Goal: Information Seeking & Learning: Learn about a topic

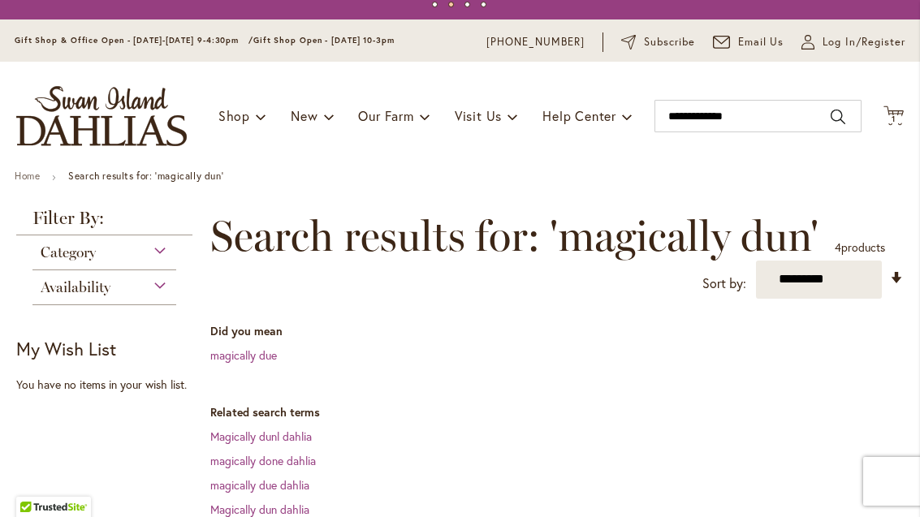
scroll to position [31, 0]
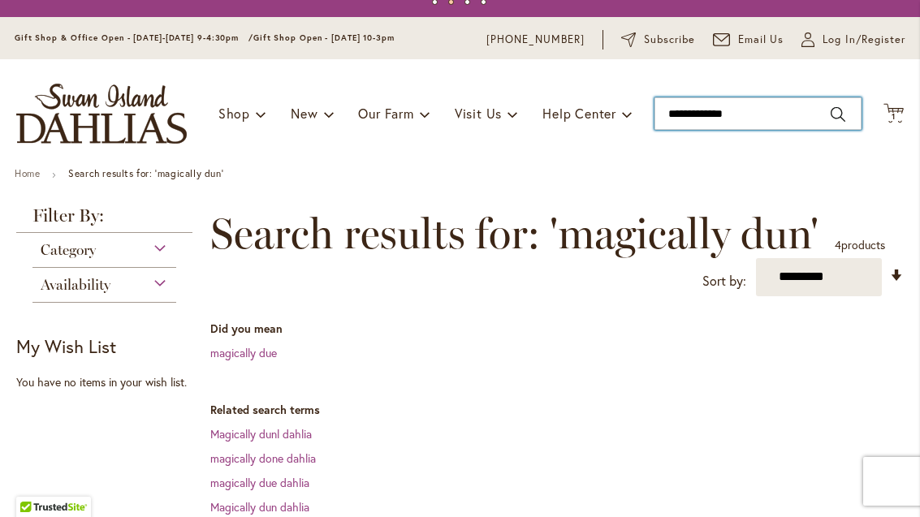
click at [776, 125] on input "**********" at bounding box center [757, 113] width 207 height 32
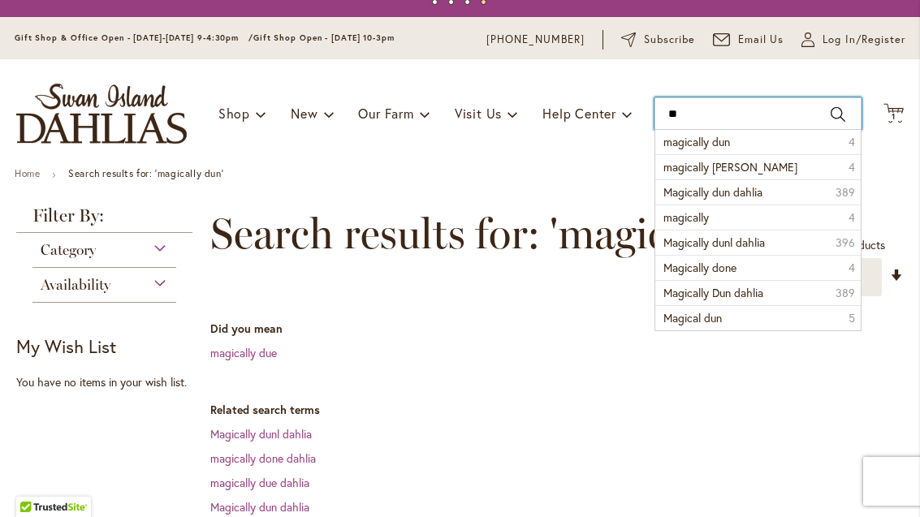
type input "*"
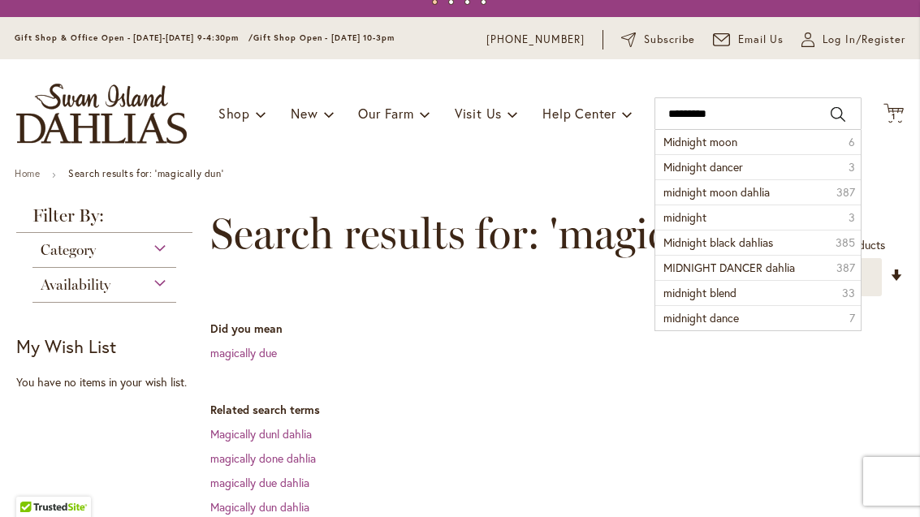
click at [694, 140] on span "Midnight moon" at bounding box center [700, 141] width 74 height 15
type input "**********"
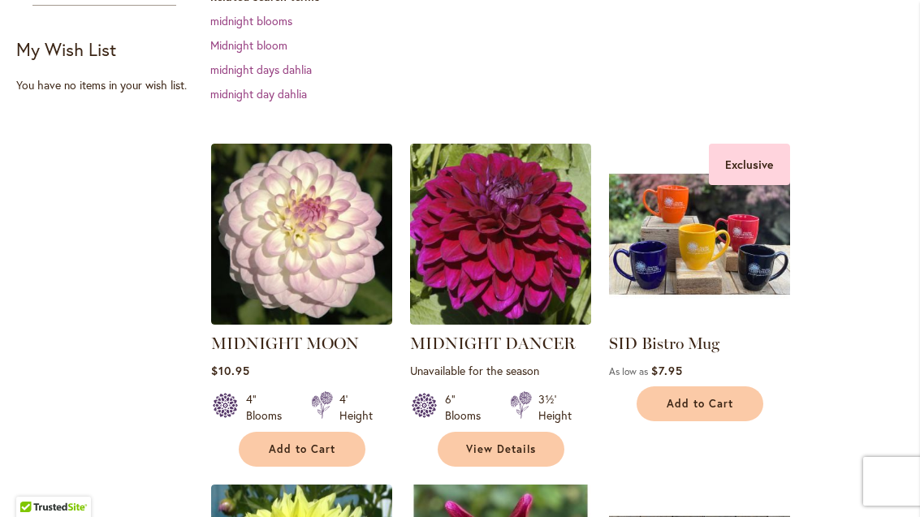
scroll to position [391, 0]
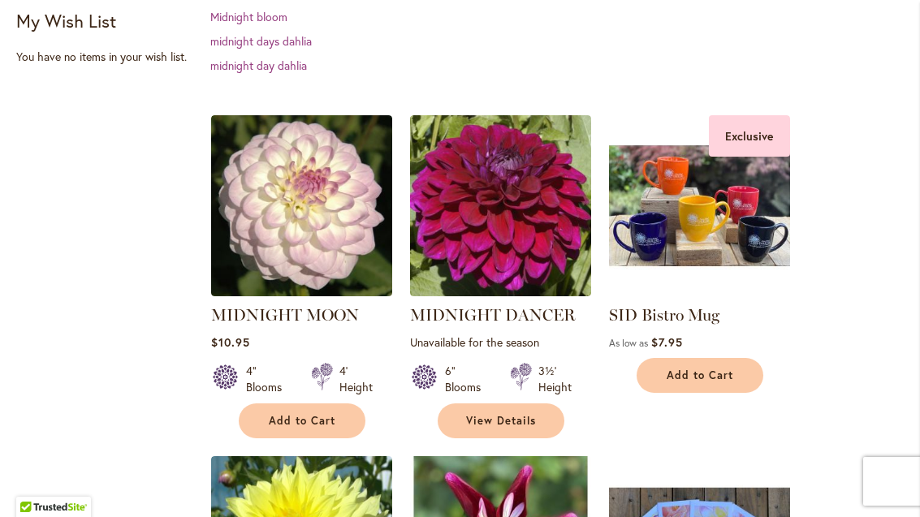
click at [316, 223] on img at bounding box center [301, 205] width 181 height 181
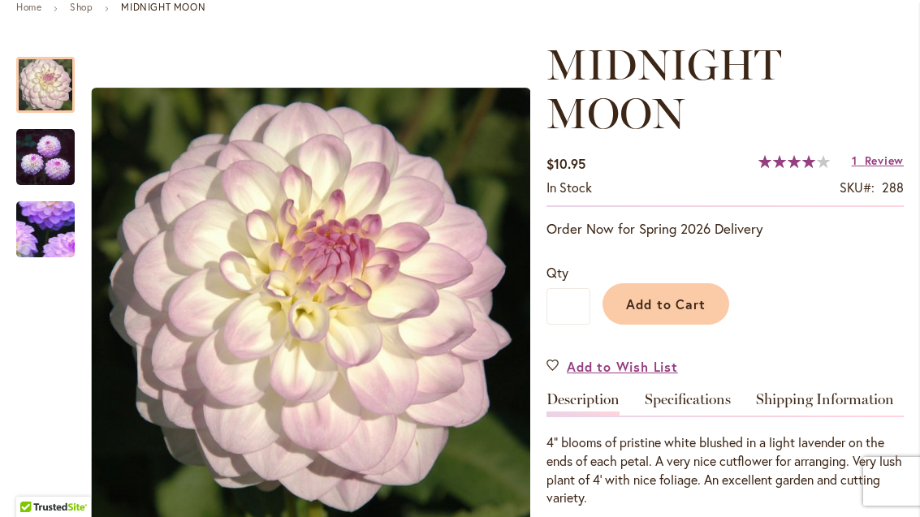
scroll to position [200, 0]
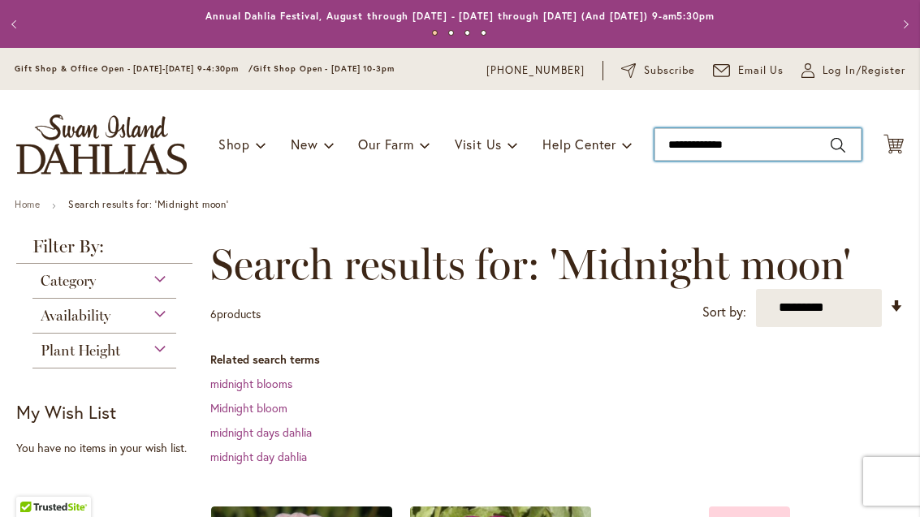
click at [774, 144] on input "**********" at bounding box center [757, 144] width 207 height 32
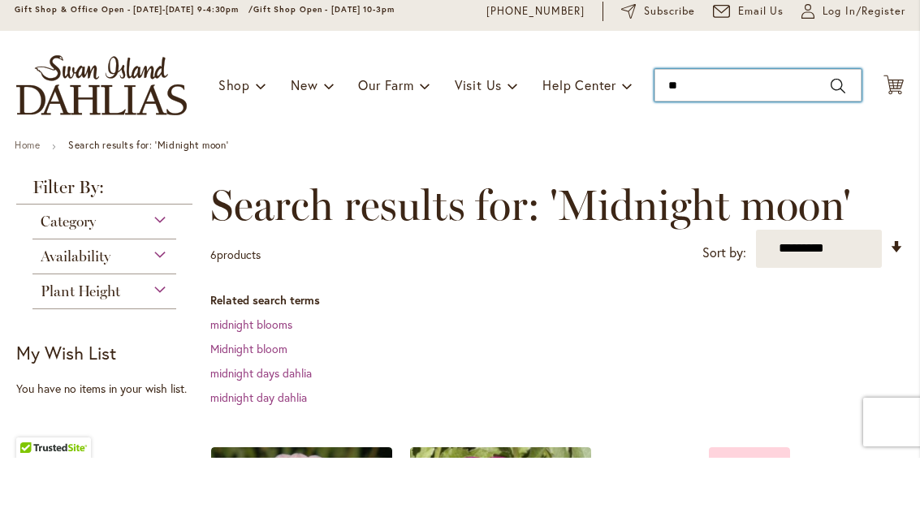
type input "*"
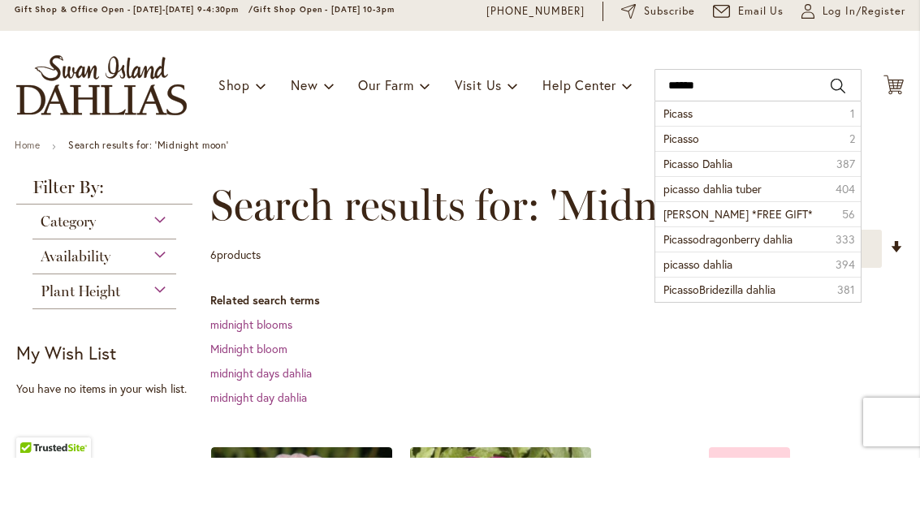
click at [675, 165] on span "Picass" at bounding box center [677, 172] width 29 height 15
type input "******"
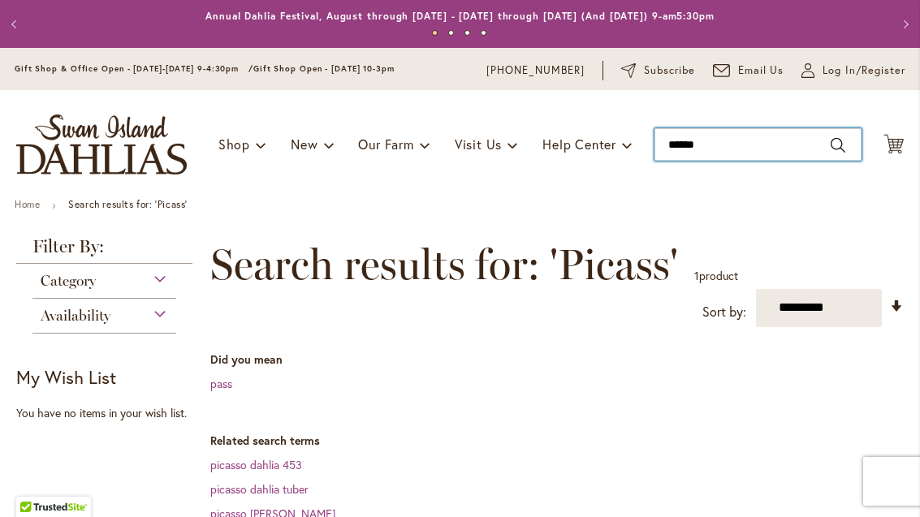
click at [746, 147] on input "******" at bounding box center [757, 144] width 207 height 32
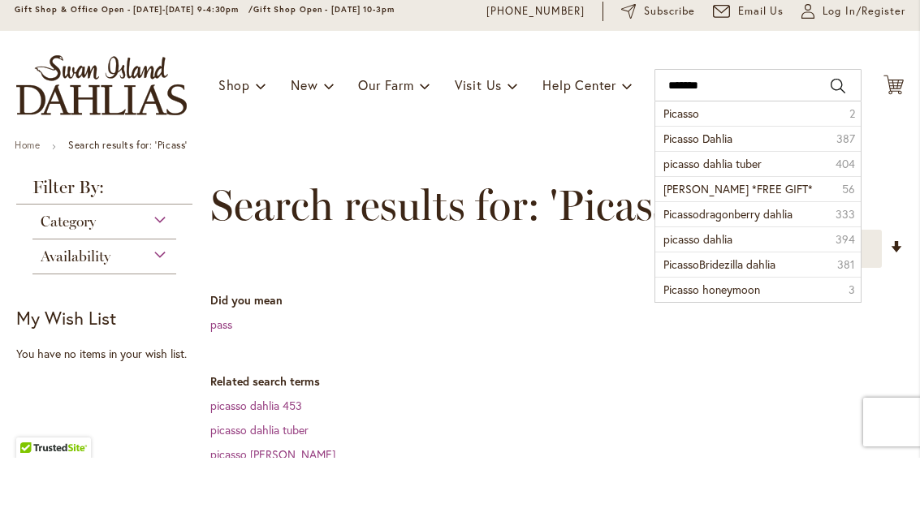
click at [682, 165] on span "Picasso" at bounding box center [681, 172] width 36 height 15
type input "*******"
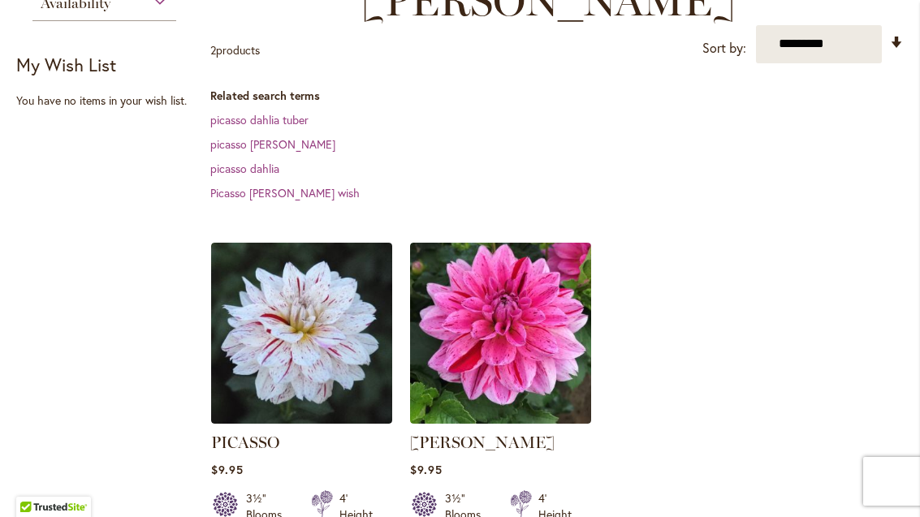
scroll to position [406, 0]
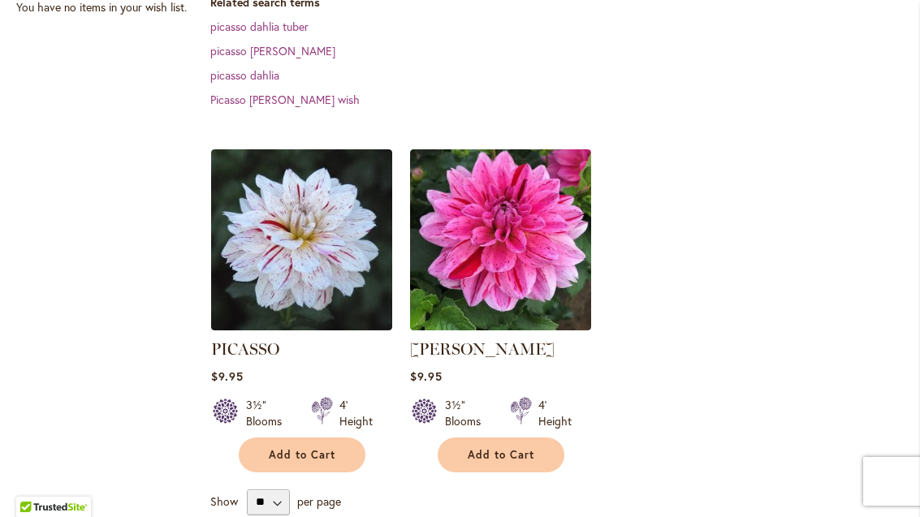
click at [334, 218] on img at bounding box center [301, 239] width 181 height 181
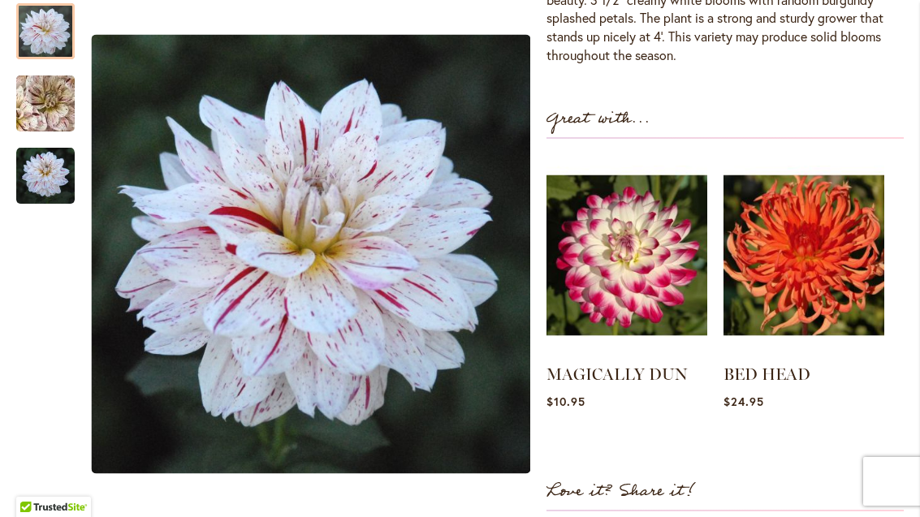
scroll to position [624, 0]
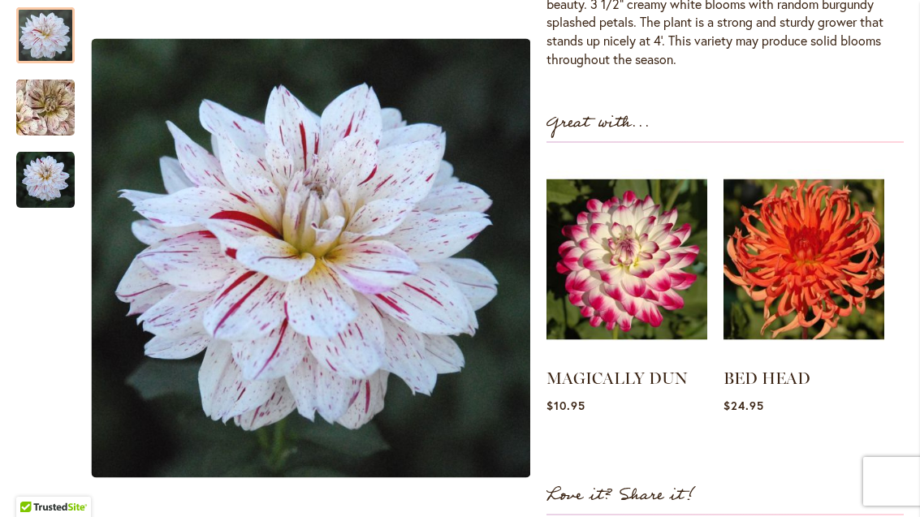
click at [43, 106] on img "PICASSO" at bounding box center [45, 108] width 117 height 109
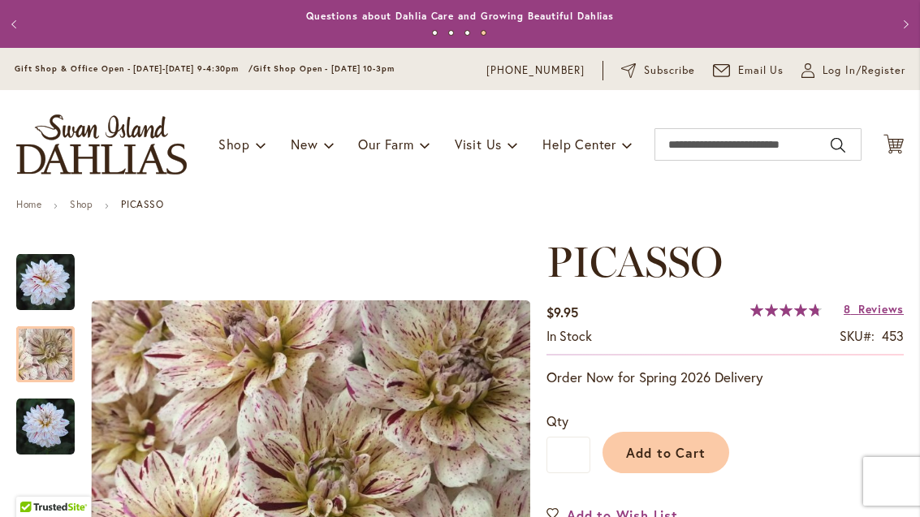
scroll to position [0, 0]
click at [729, 153] on input "Search" at bounding box center [757, 144] width 207 height 32
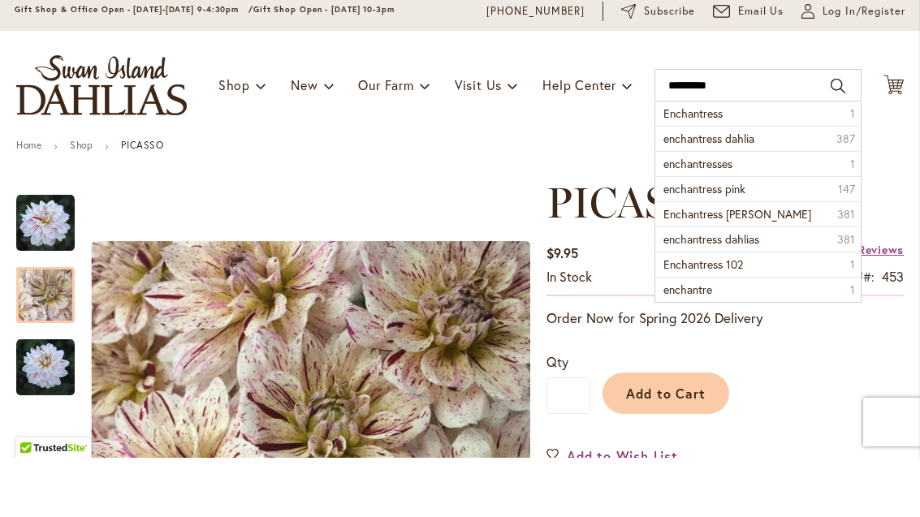
click at [688, 165] on span "Enchantress" at bounding box center [692, 172] width 59 height 15
type input "**********"
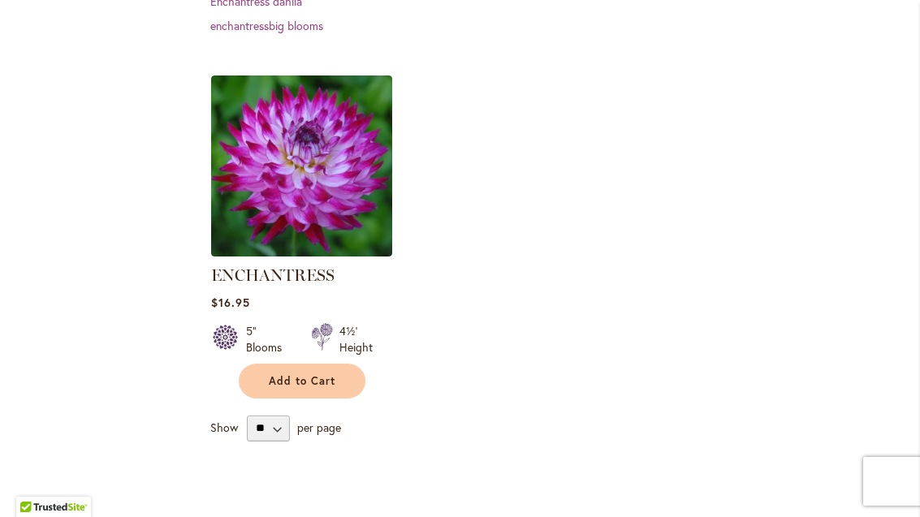
scroll to position [371, 0]
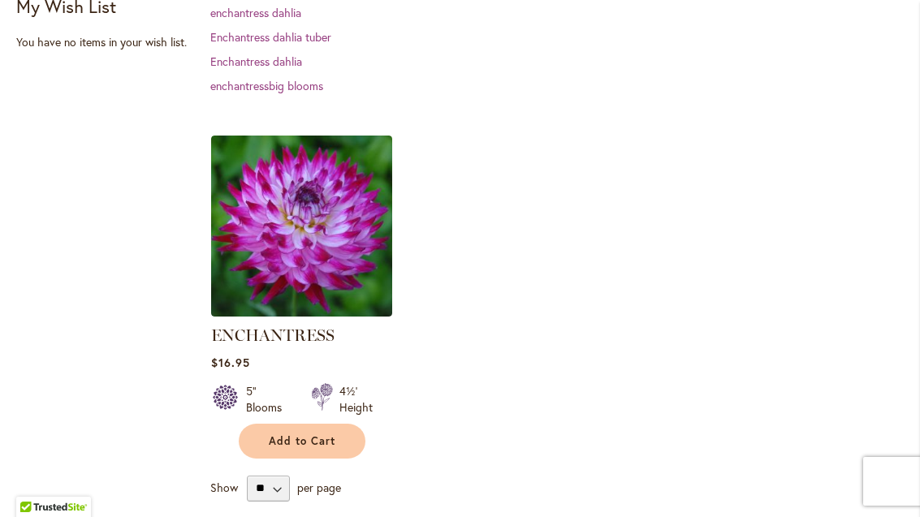
click at [320, 227] on img at bounding box center [301, 226] width 181 height 181
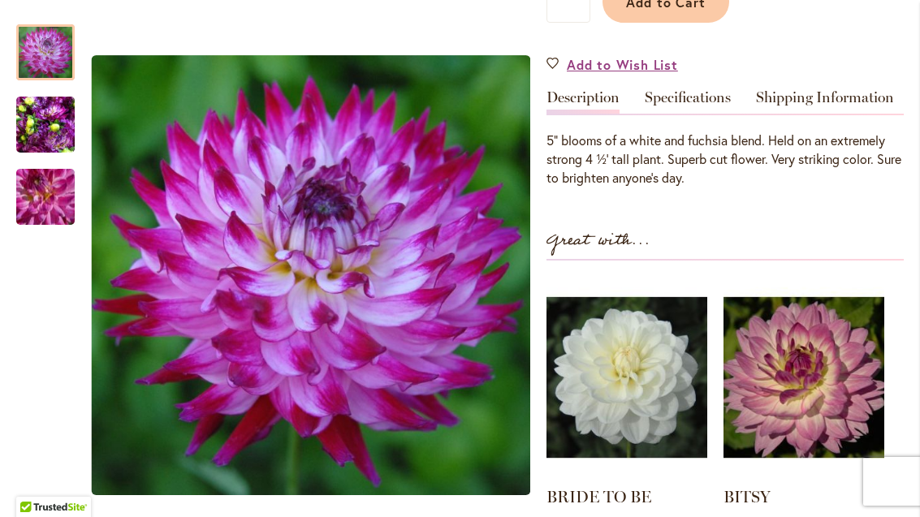
scroll to position [451, 0]
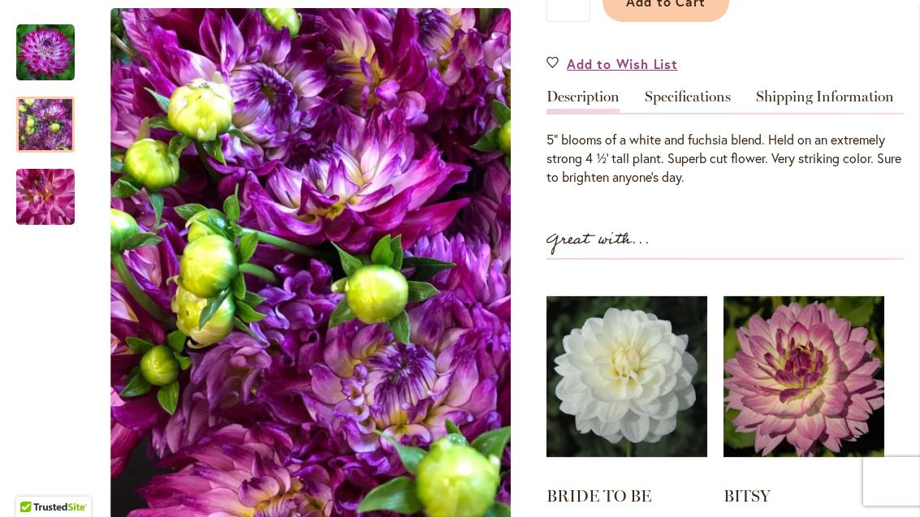
click at [60, 132] on img "Enchantress" at bounding box center [45, 125] width 58 height 78
click at [54, 201] on img "Enchantress" at bounding box center [45, 196] width 117 height 101
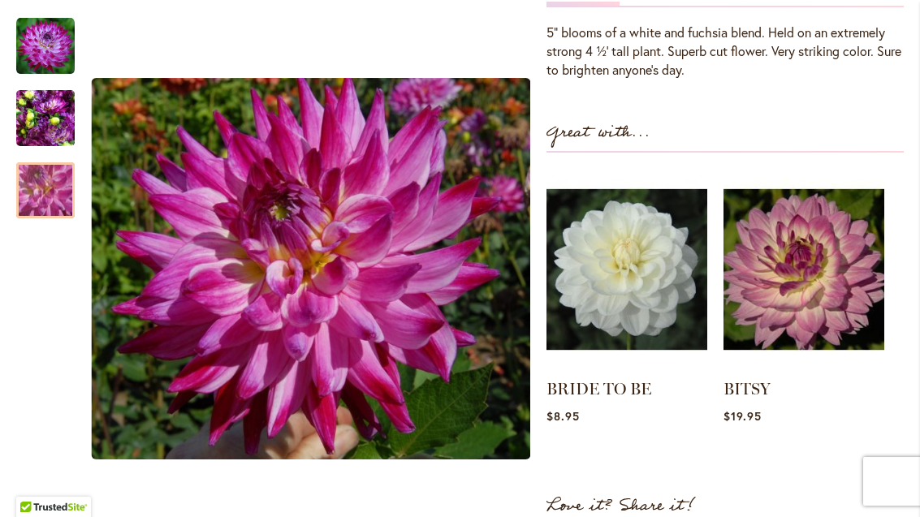
scroll to position [557, 0]
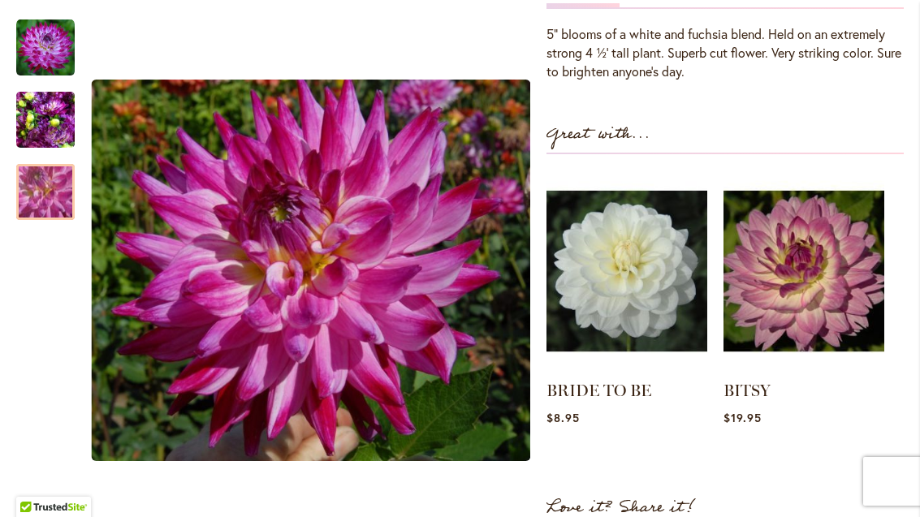
click at [813, 268] on img at bounding box center [803, 270] width 161 height 201
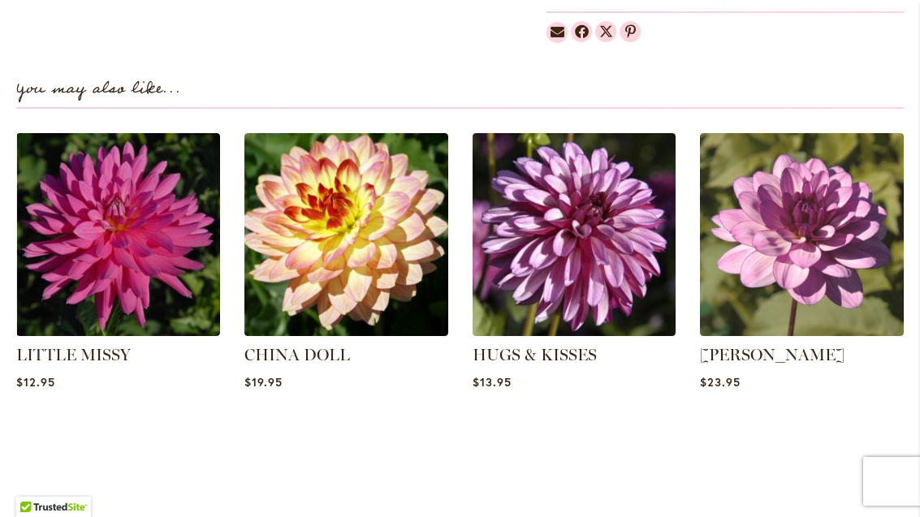
scroll to position [1110, 0]
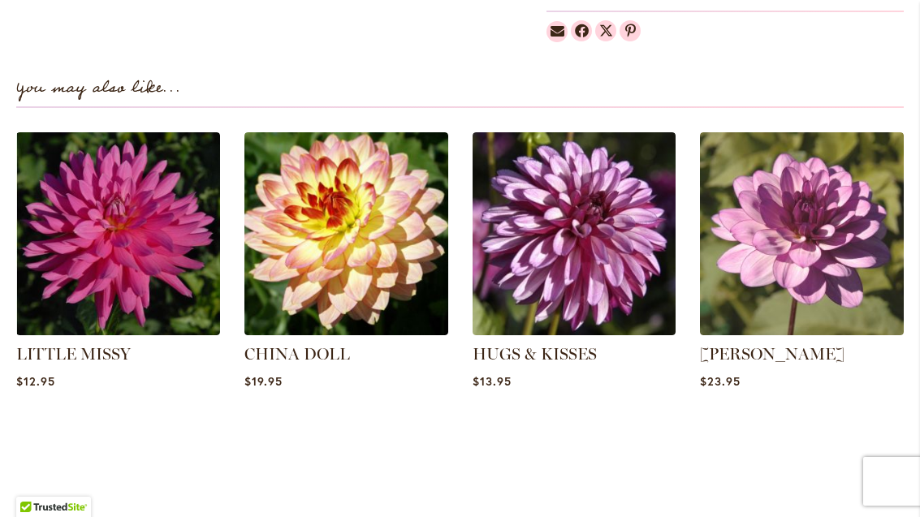
click at [598, 270] on img at bounding box center [575, 234] width 204 height 204
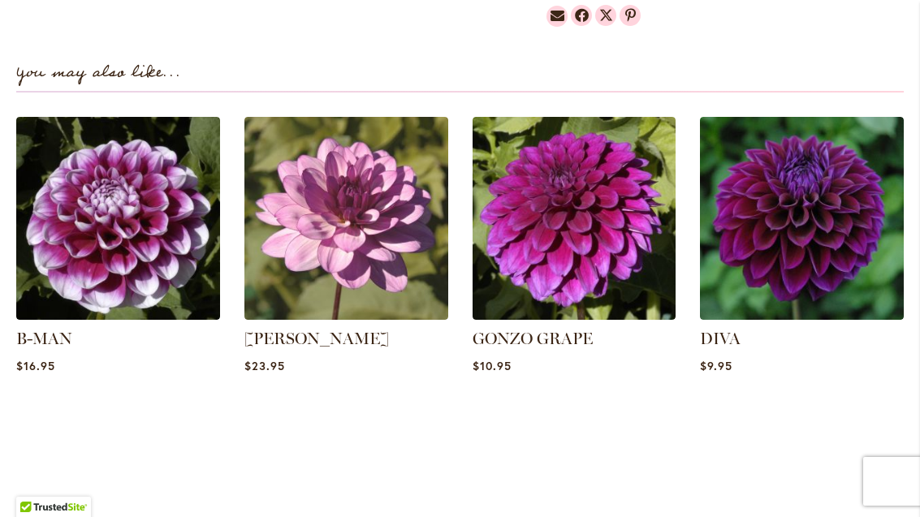
scroll to position [1140, 0]
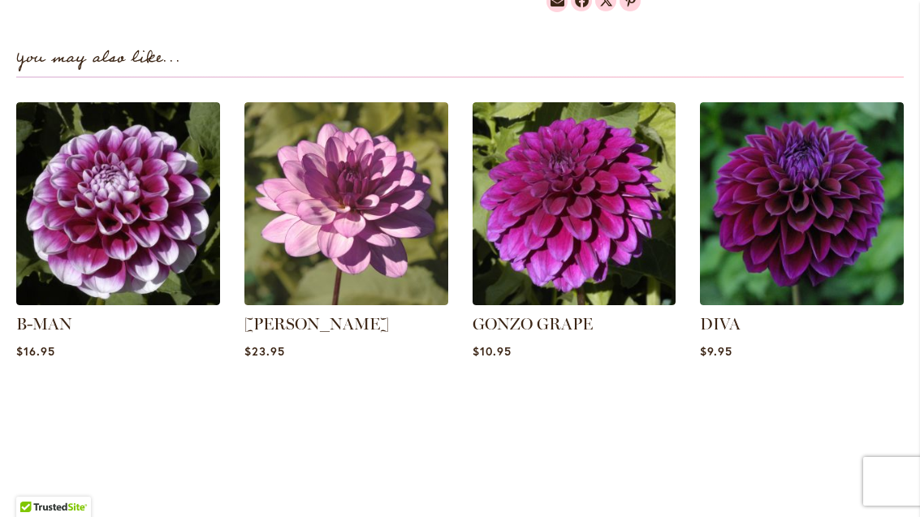
click at [132, 218] on img at bounding box center [118, 204] width 204 height 204
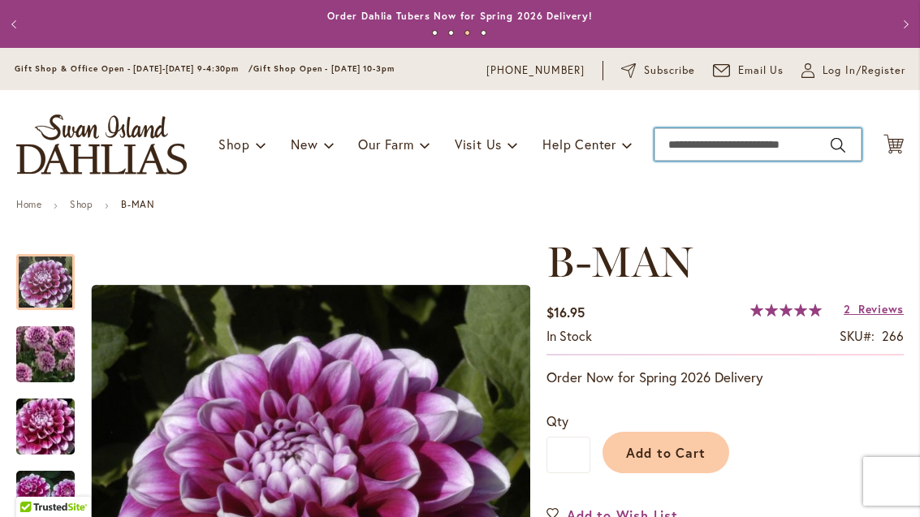
click at [712, 146] on input "Search" at bounding box center [757, 144] width 207 height 32
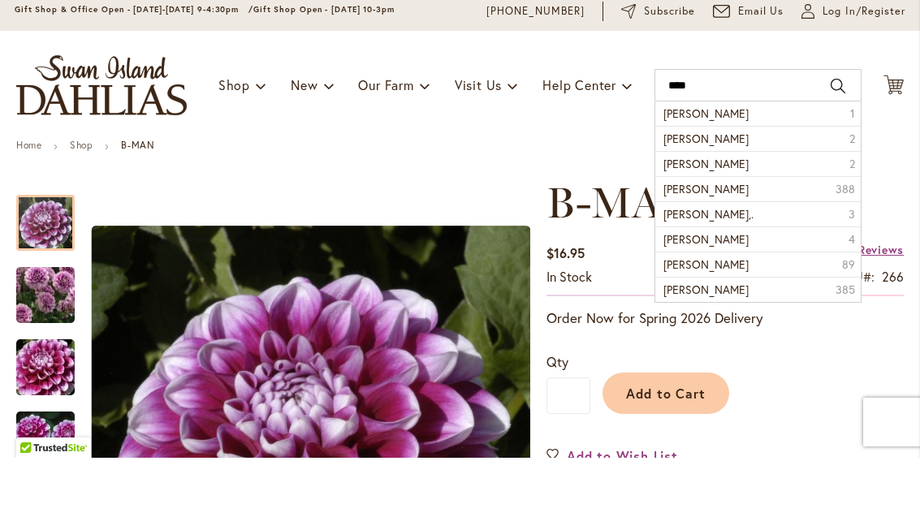
click at [685, 190] on span "ryan c" at bounding box center [705, 197] width 85 height 15
type input "******"
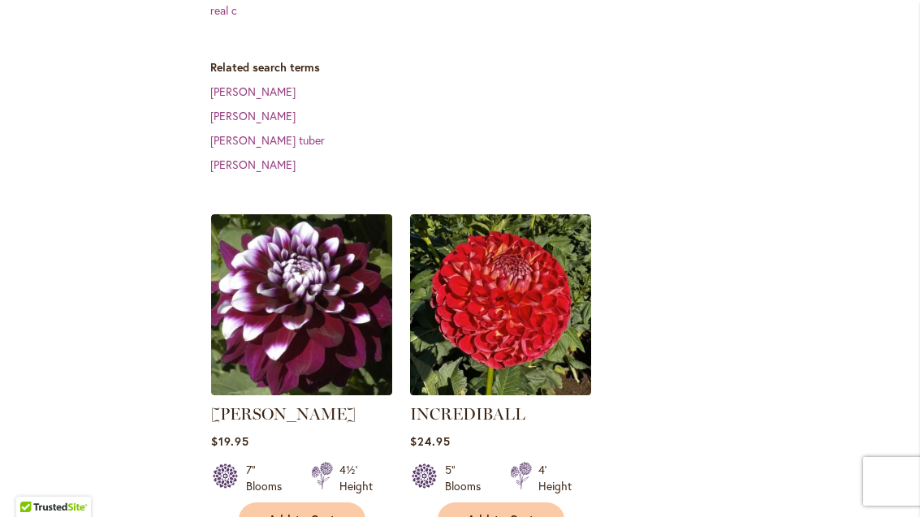
scroll to position [453, 0]
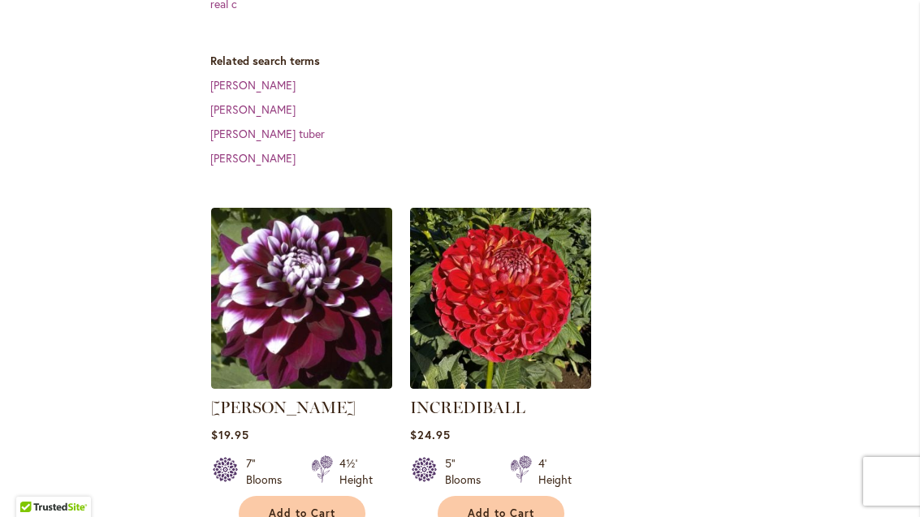
click at [317, 274] on img at bounding box center [301, 298] width 181 height 181
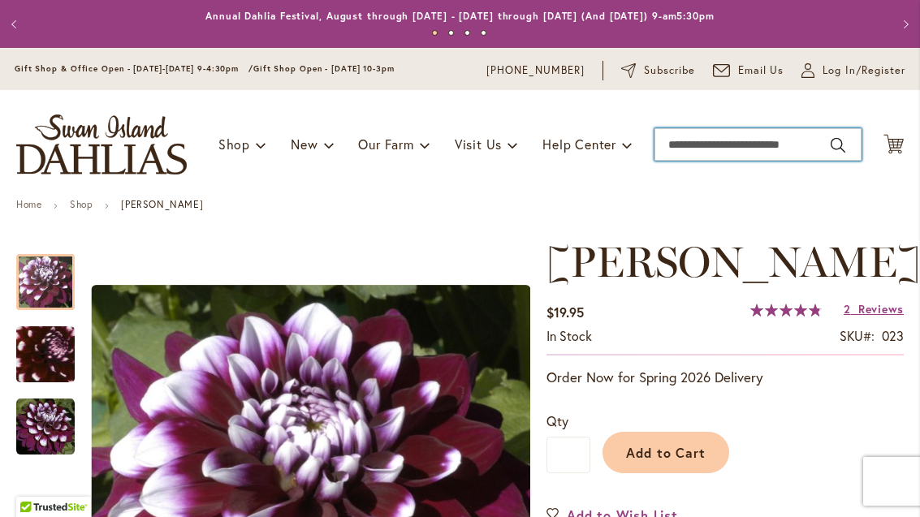
click at [728, 145] on input "Search" at bounding box center [757, 144] width 207 height 32
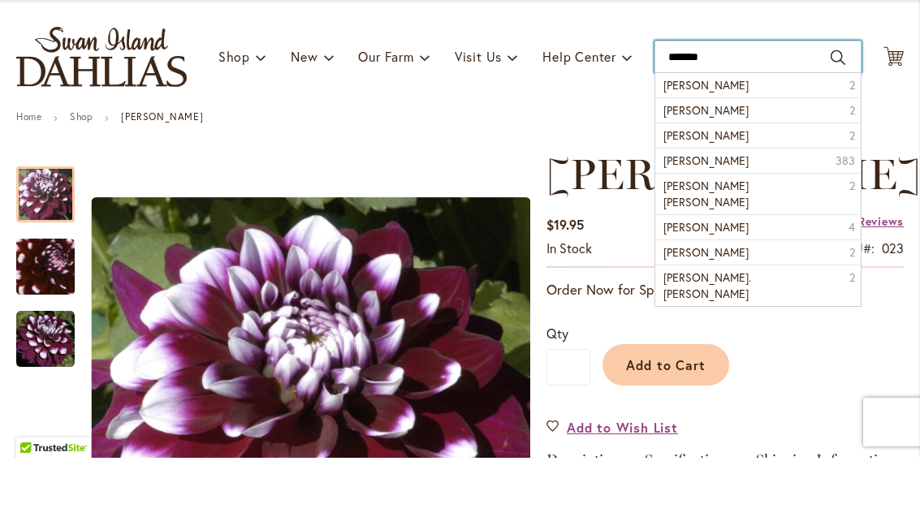
scroll to position [26, 0]
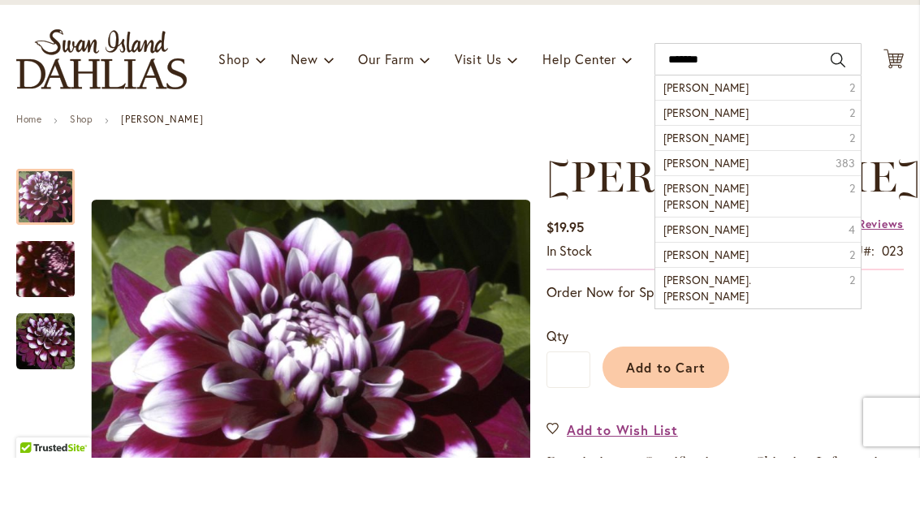
click at [749, 164] on span "Matthew Benjamin" at bounding box center [705, 171] width 85 height 15
type input "**********"
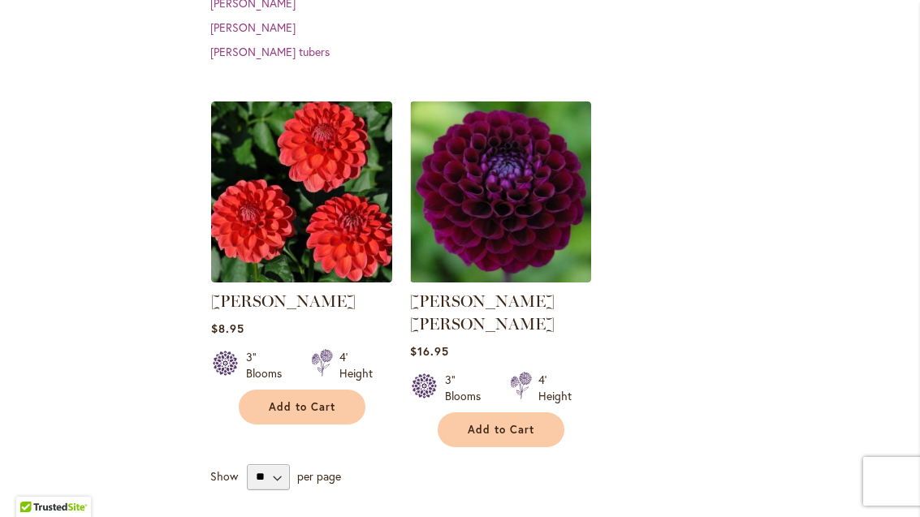
scroll to position [575, 0]
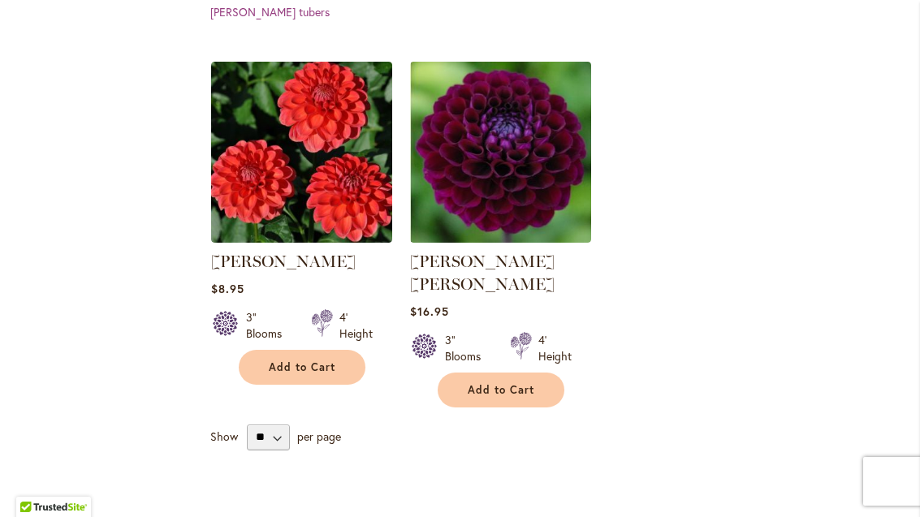
click at [524, 201] on img at bounding box center [500, 152] width 181 height 181
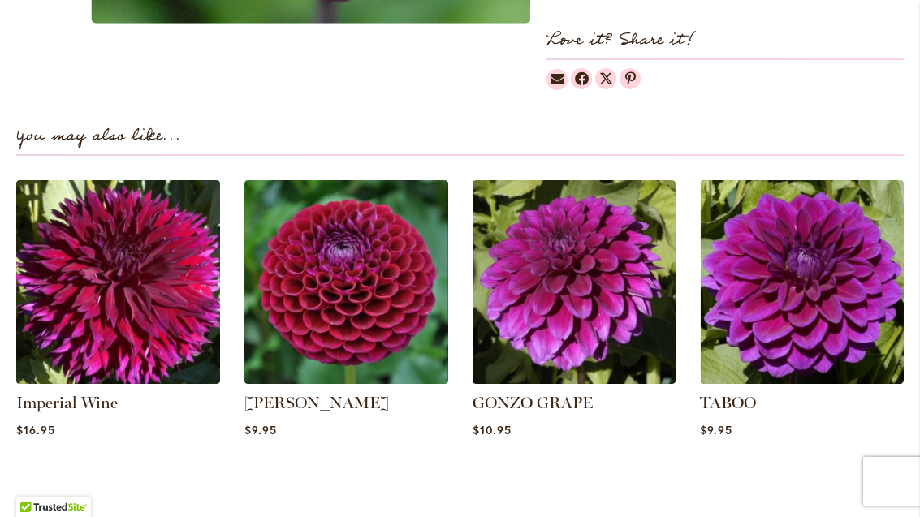
scroll to position [1081, 0]
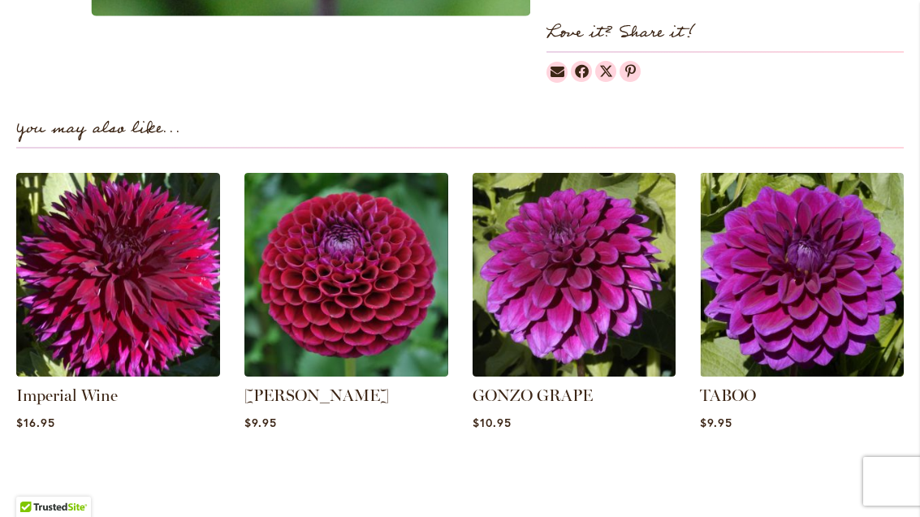
click at [589, 273] on img at bounding box center [575, 275] width 204 height 204
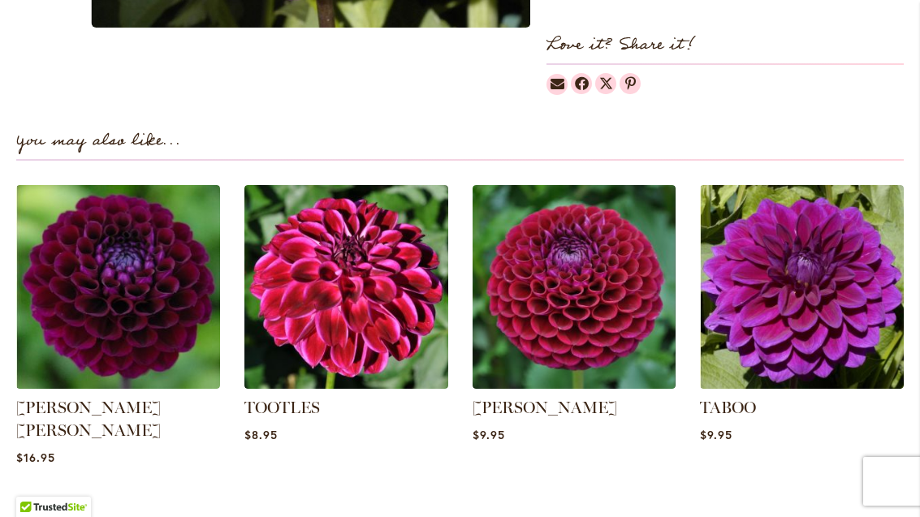
scroll to position [1072, 0]
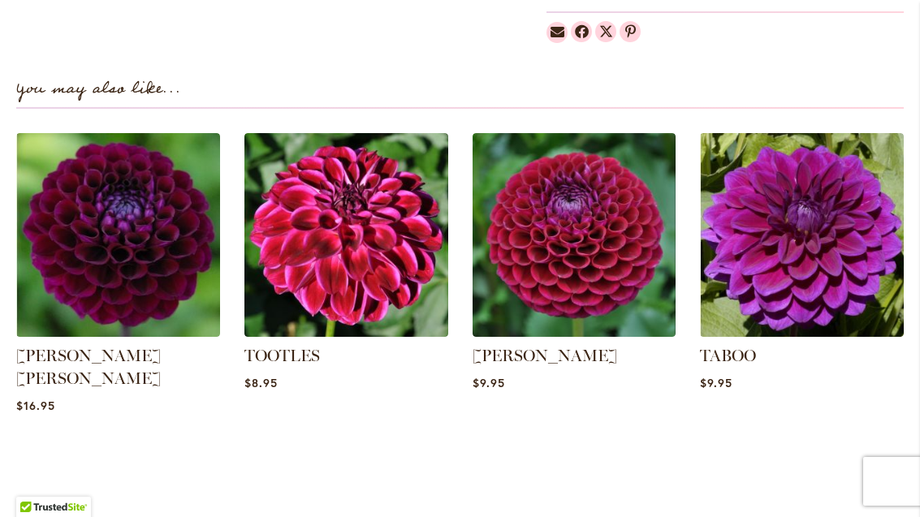
click at [745, 357] on link "TABOO" at bounding box center [728, 355] width 56 height 19
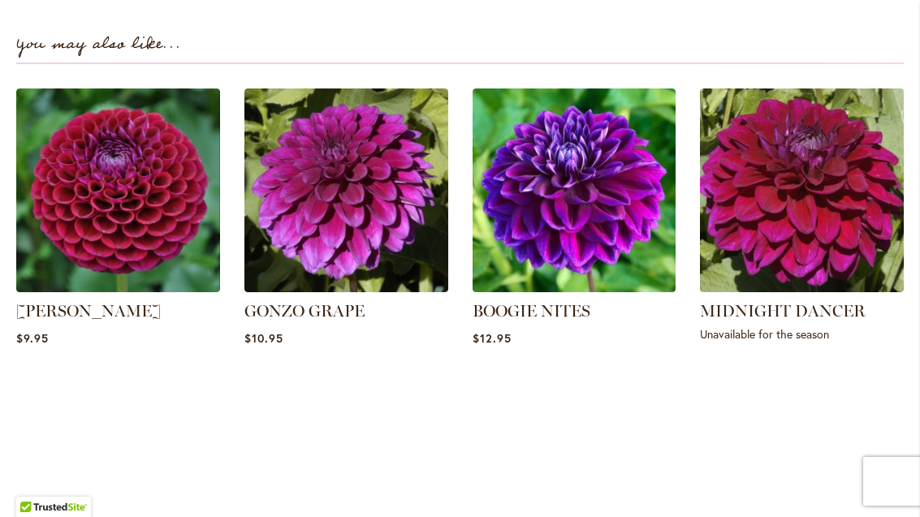
scroll to position [1138, 0]
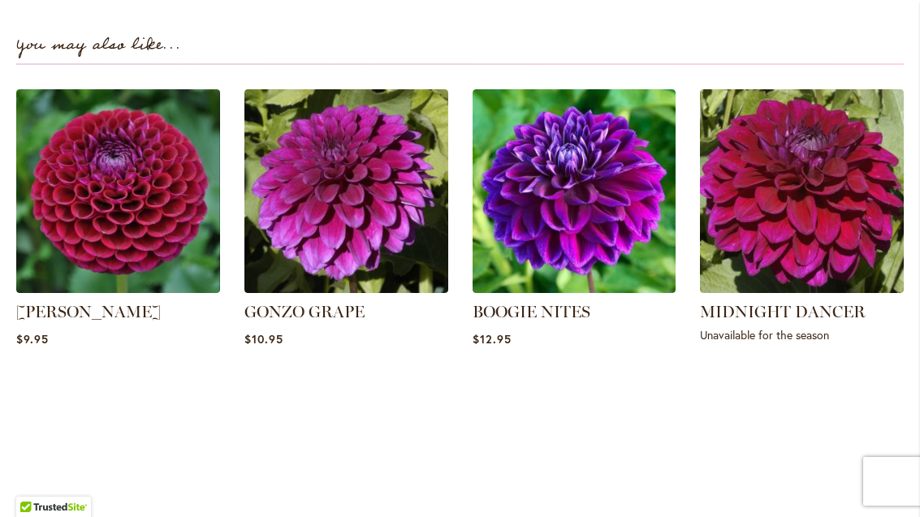
click at [537, 322] on link "BOOGIE NITES" at bounding box center [532, 311] width 118 height 19
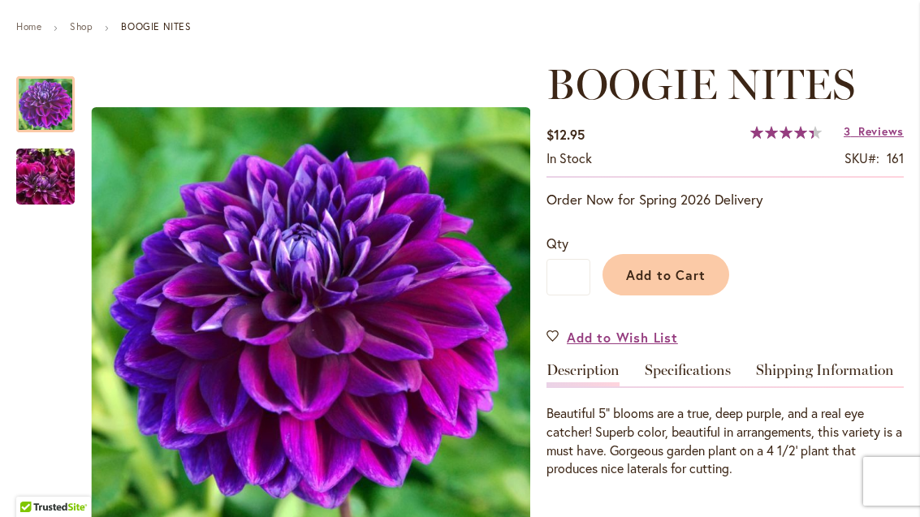
scroll to position [170, 0]
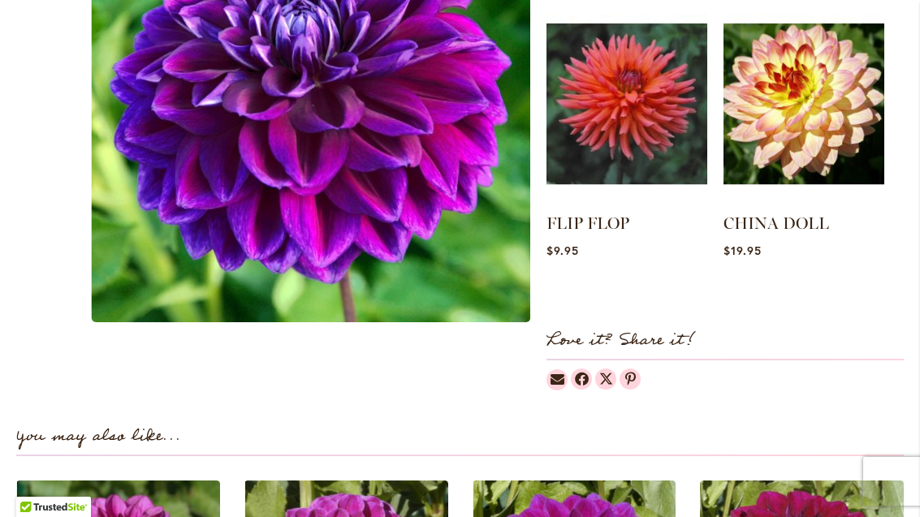
scroll to position [744, 0]
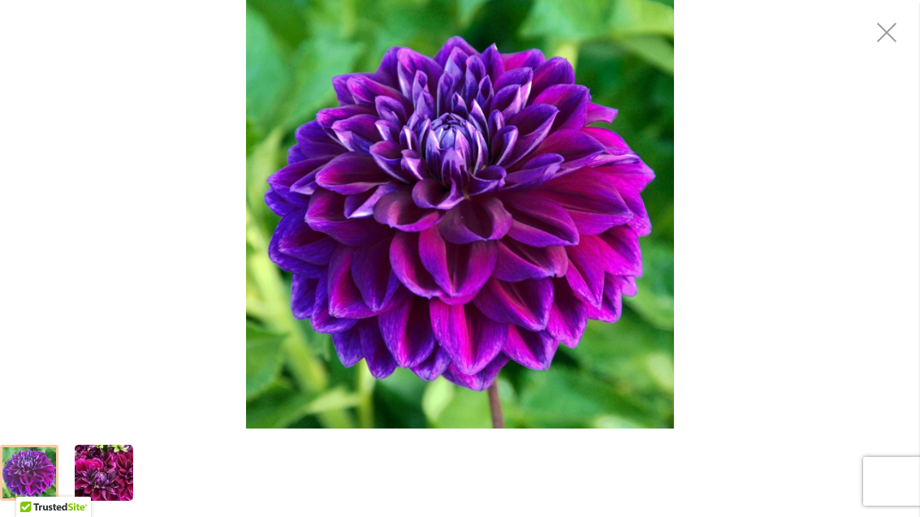
click at [11, 462] on div at bounding box center [29, 473] width 58 height 56
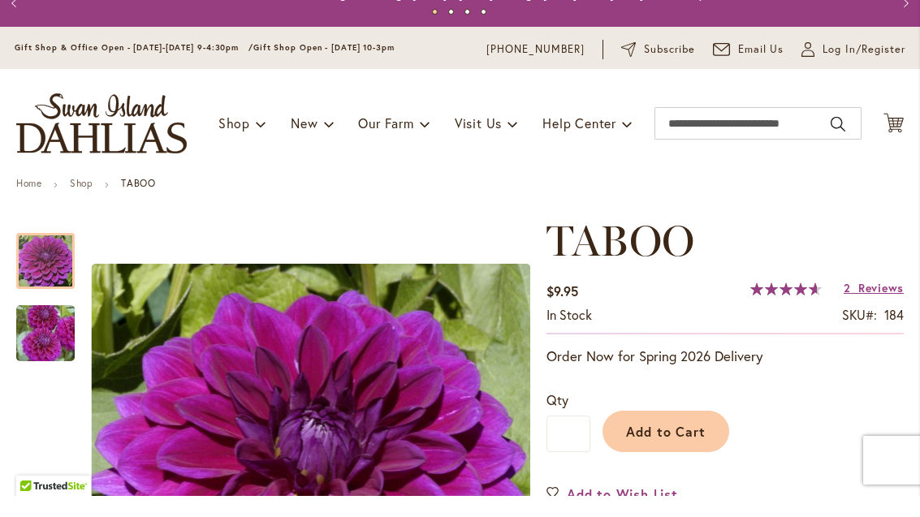
scroll to position [12, 0]
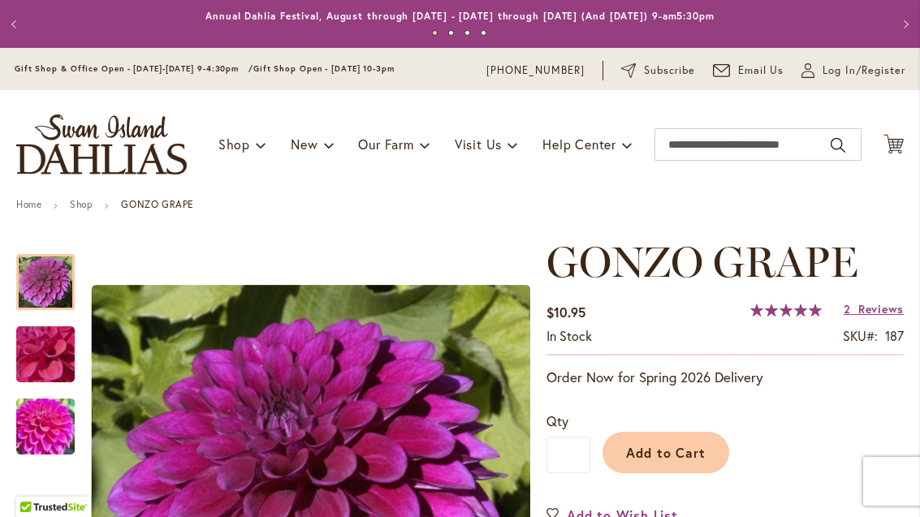
click at [114, 154] on img "store logo" at bounding box center [101, 144] width 170 height 60
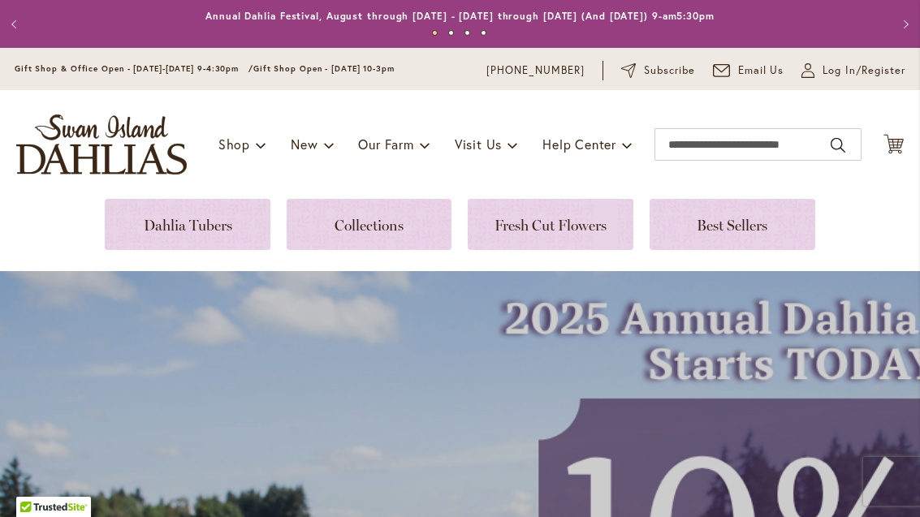
click at [216, 231] on link at bounding box center [188, 224] width 166 height 51
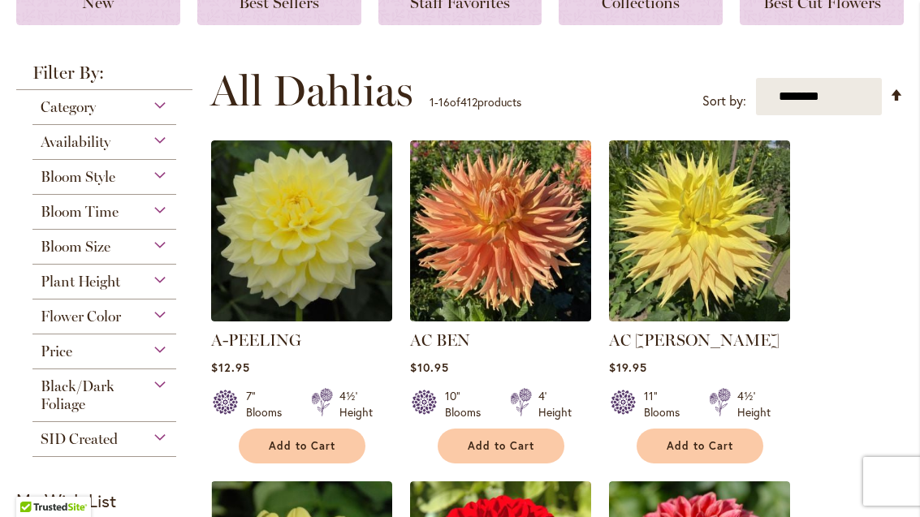
scroll to position [265, 0]
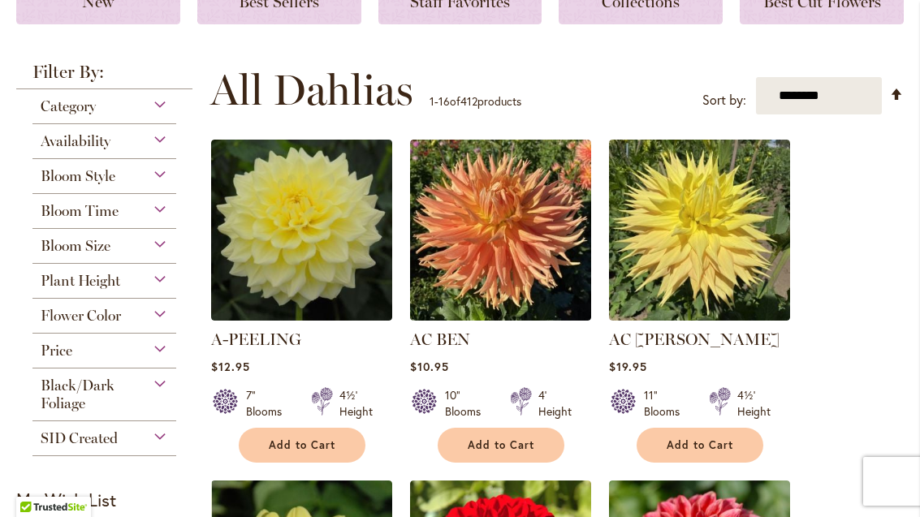
click at [170, 289] on div "Plant Height" at bounding box center [104, 277] width 144 height 26
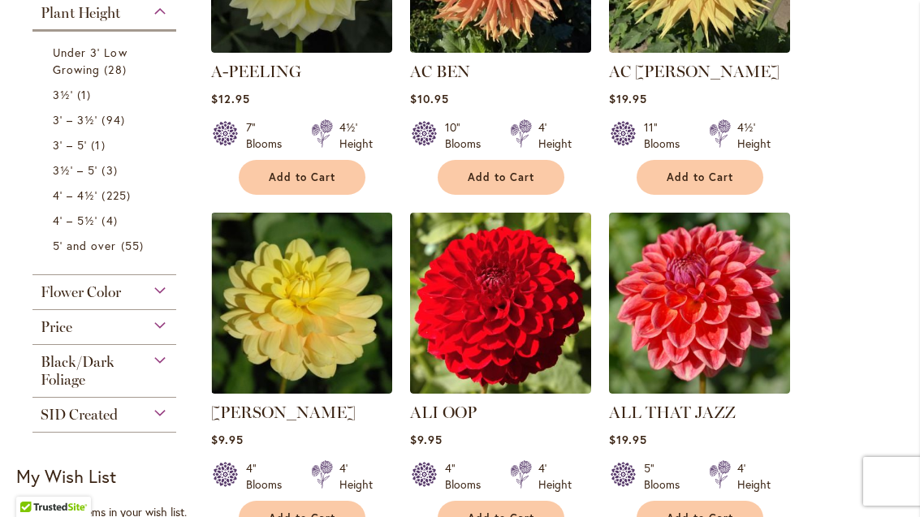
click at [122, 128] on span "94 items" at bounding box center [114, 119] width 27 height 17
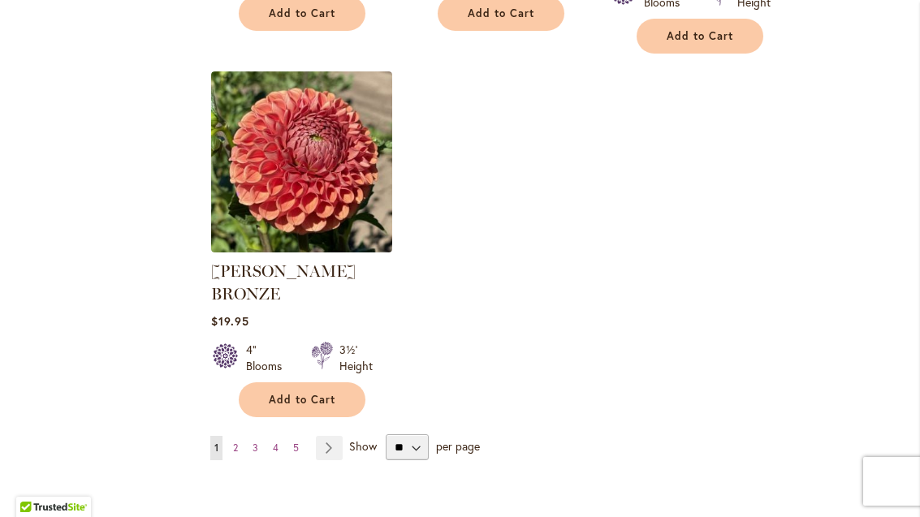
scroll to position [2049, 0]
click at [341, 437] on link "Page Next" at bounding box center [329, 449] width 27 height 24
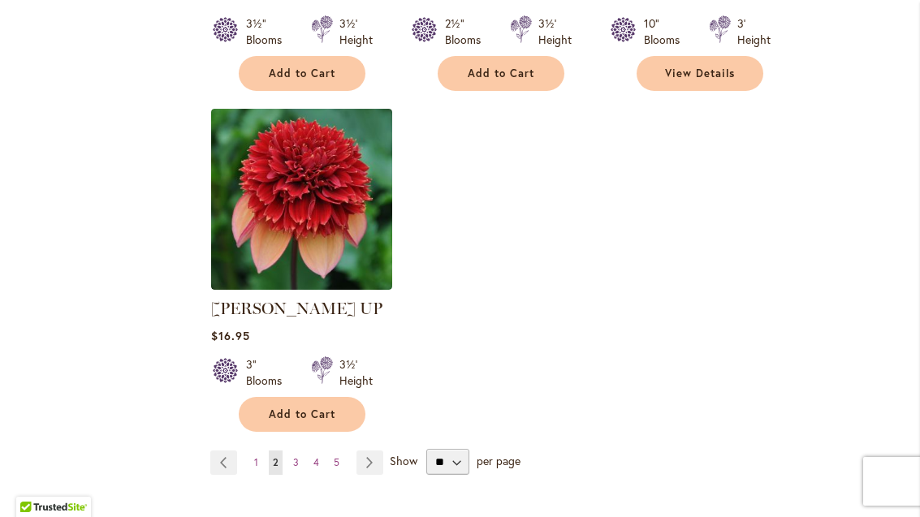
scroll to position [2031, 0]
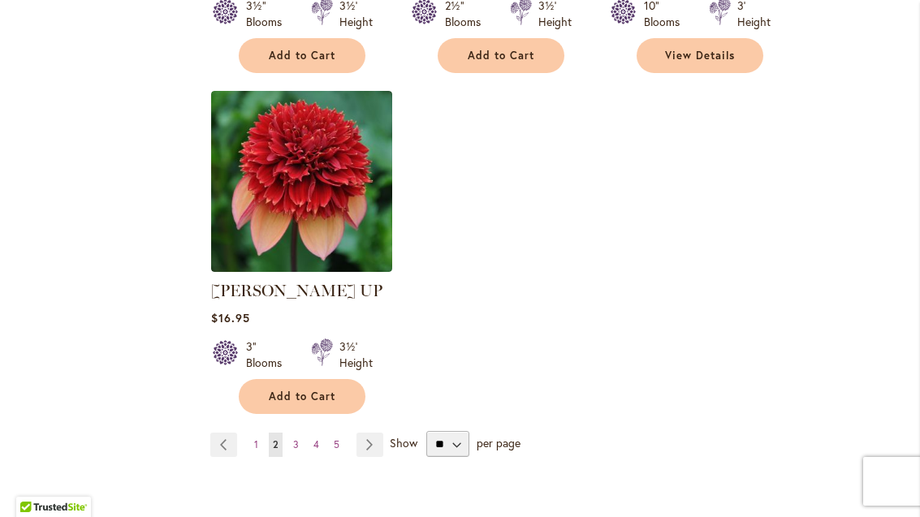
click at [390, 435] on span "Show" at bounding box center [404, 442] width 28 height 15
click at [426, 431] on select "** ** ** **" at bounding box center [447, 444] width 43 height 26
select select "**"
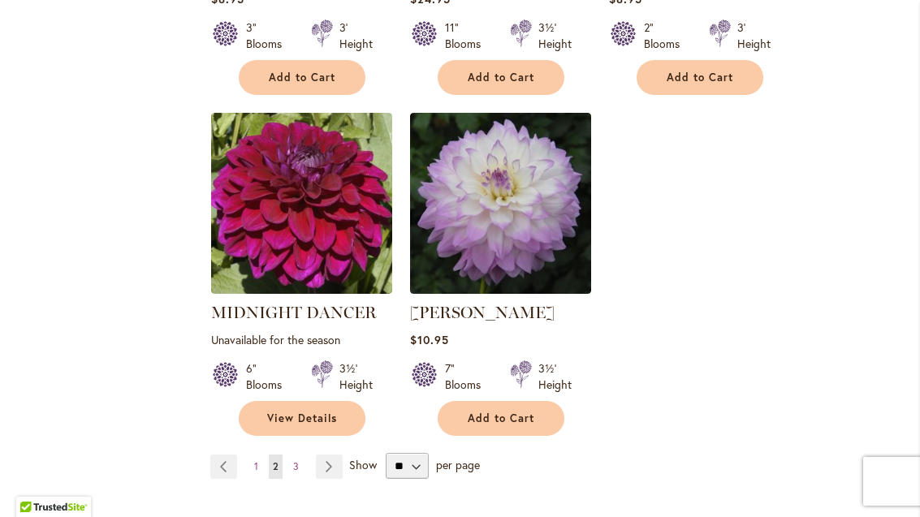
scroll to position [3741, 0]
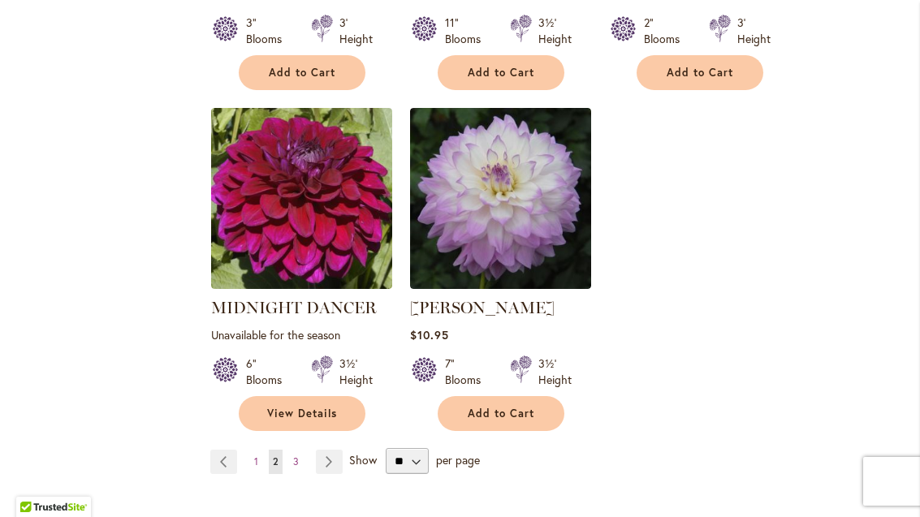
click at [333, 450] on link "Page Next" at bounding box center [329, 462] width 27 height 24
